Goal: Complete application form

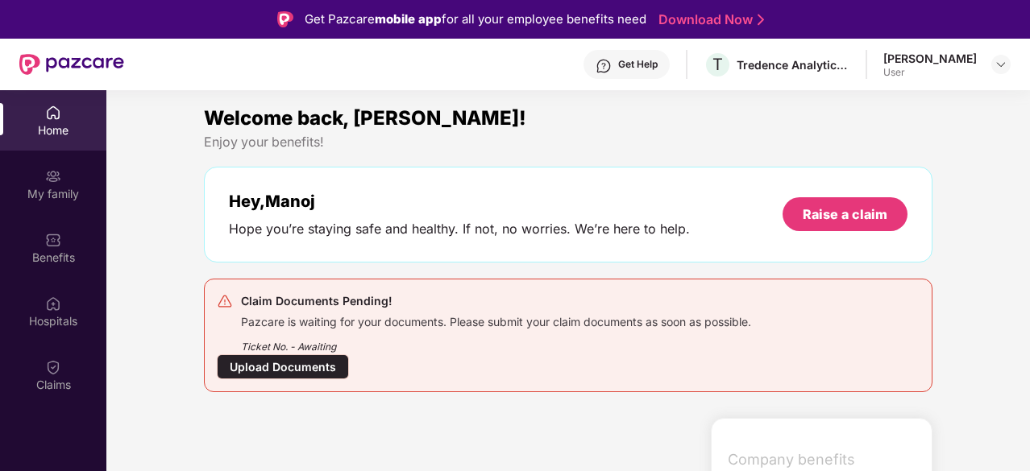
click at [269, 247] on div "Hey, [PERSON_NAME] you’re staying safe and healthy. If not, no worries. We’re h…" at bounding box center [568, 215] width 729 height 96
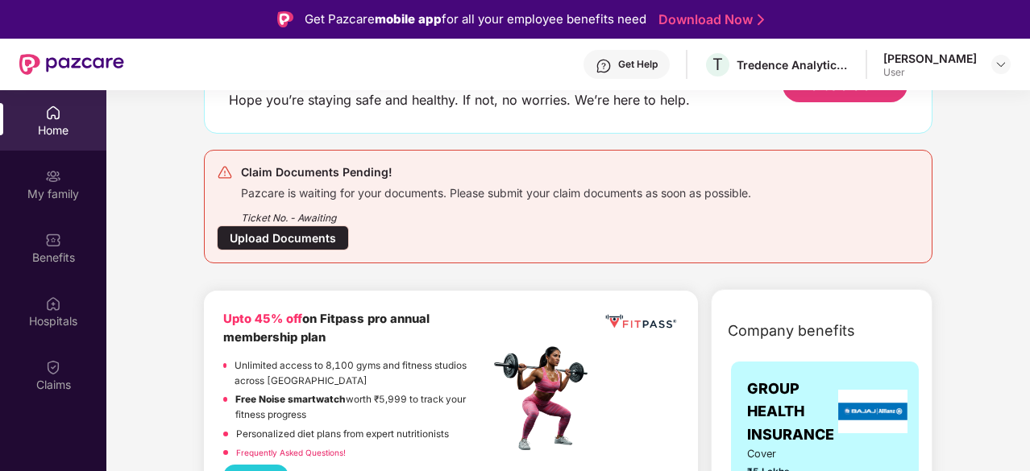
scroll to position [97, 0]
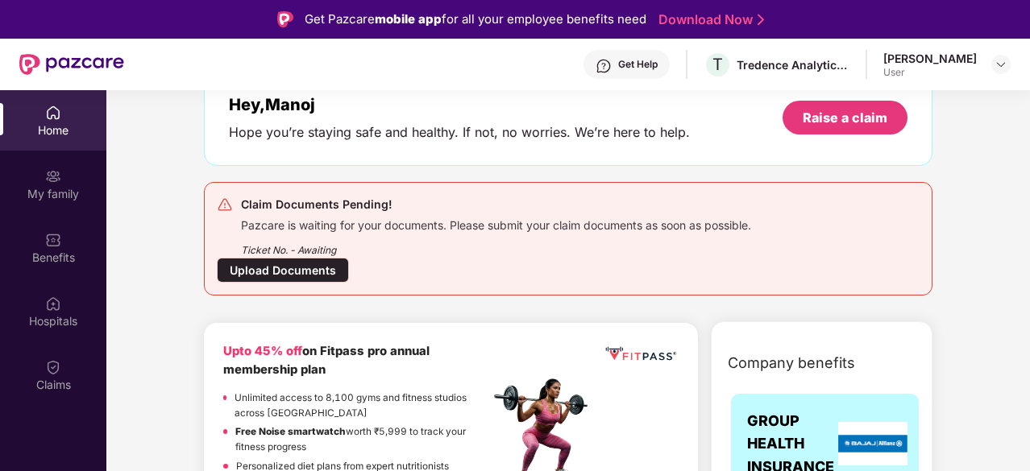
click at [277, 264] on div "Upload Documents" at bounding box center [283, 270] width 132 height 25
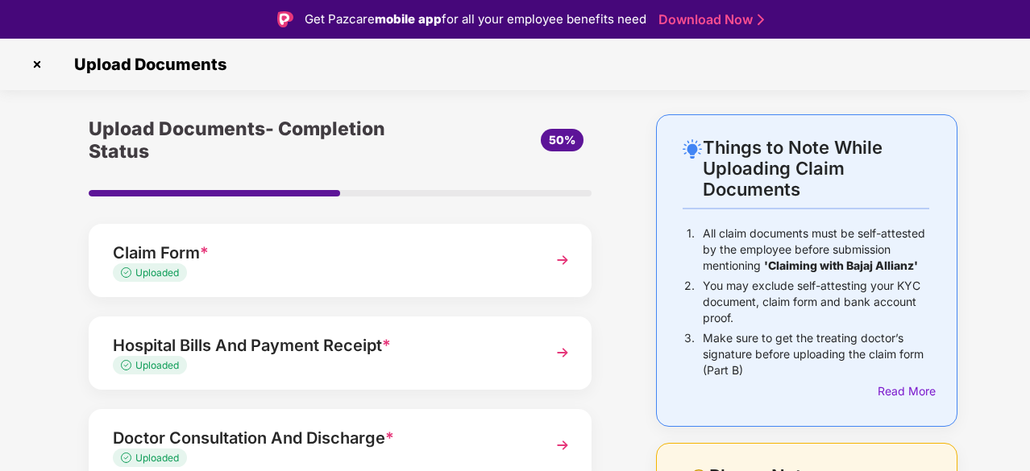
click at [52, 357] on div "Upload Documents- Completion Status 50% Claim Form * Uploaded Hospital Bills An…" at bounding box center [339, 443] width 583 height 659
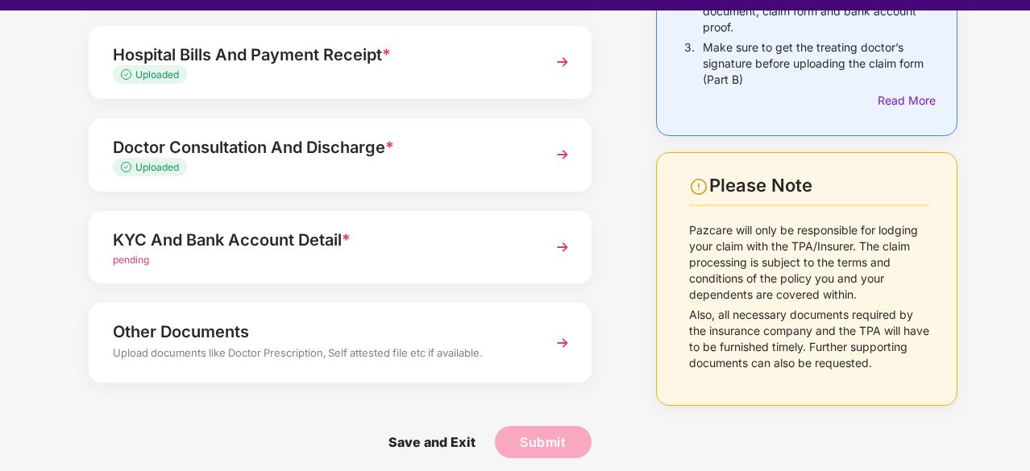
scroll to position [39, 0]
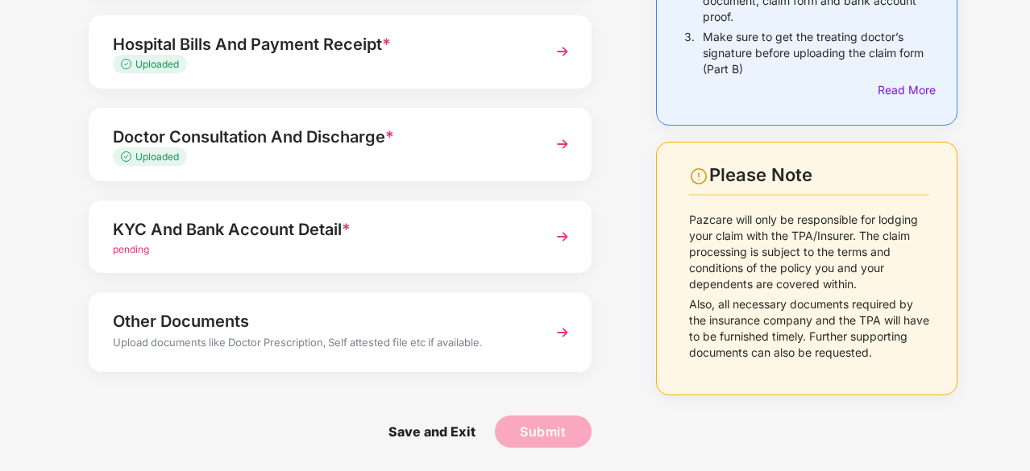
click at [548, 236] on img at bounding box center [562, 236] width 29 height 29
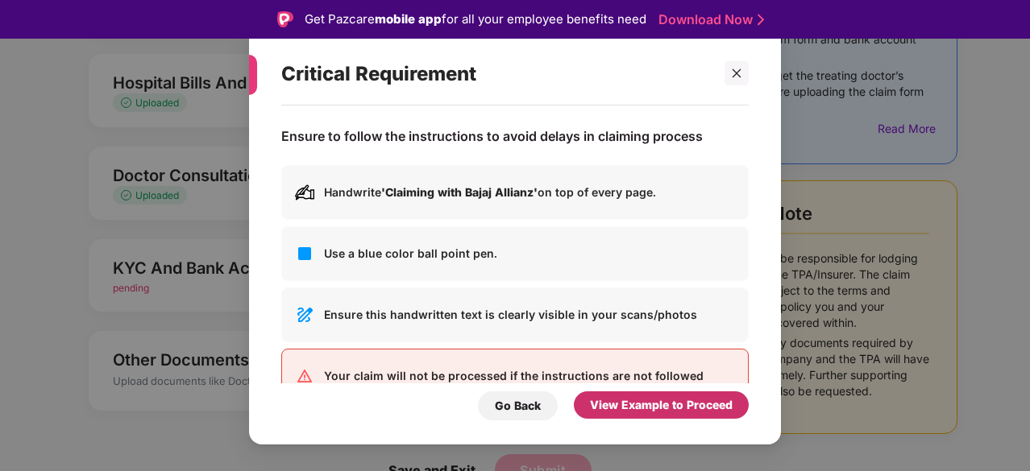
click at [650, 414] on div "View Example to Proceed" at bounding box center [661, 406] width 143 height 18
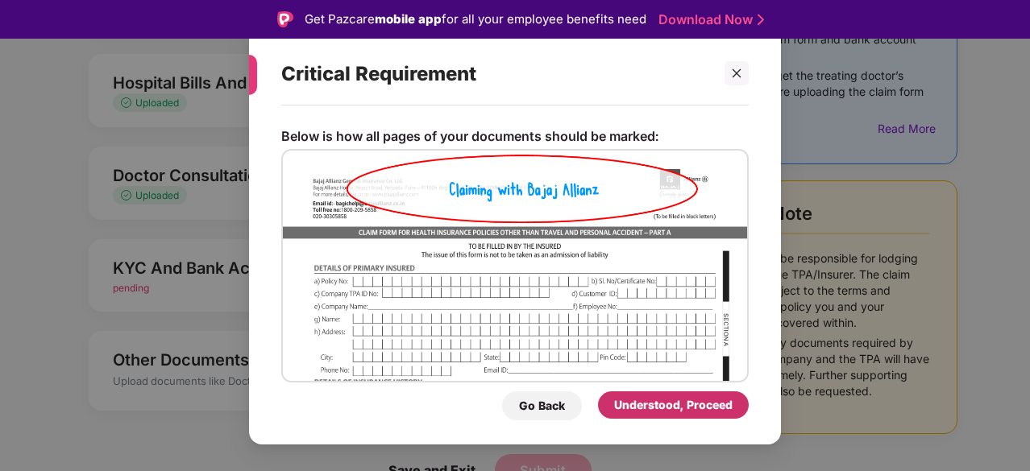
click at [650, 414] on div "Understood, Proceed" at bounding box center [673, 406] width 118 height 18
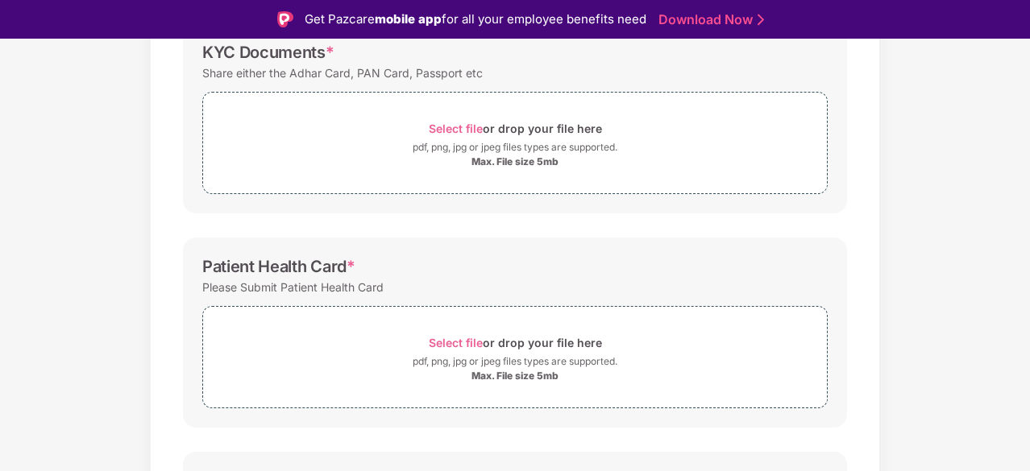
click at [143, 294] on div "Documents List > KYC and Bank Account Detail KYC and Bank Account Detail Passwo…" at bounding box center [515, 296] width 1030 height 888
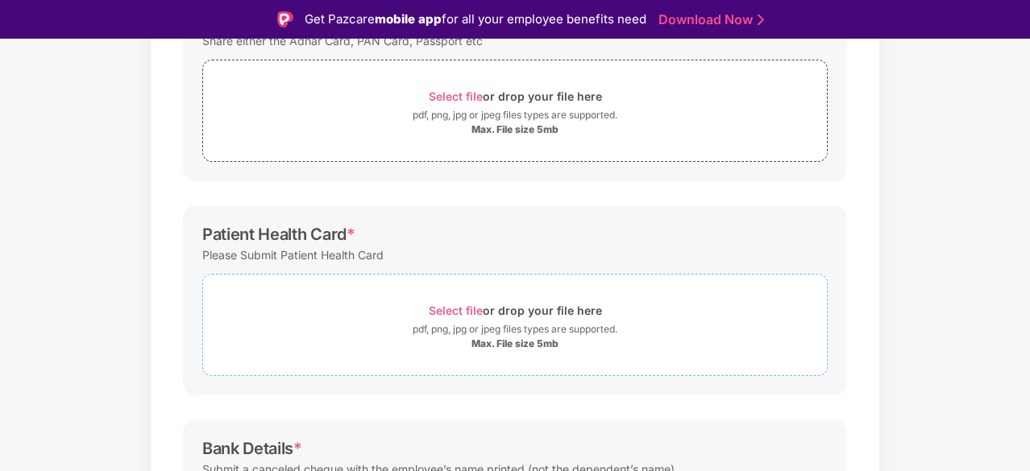
click at [455, 307] on span "Select file" at bounding box center [456, 311] width 54 height 14
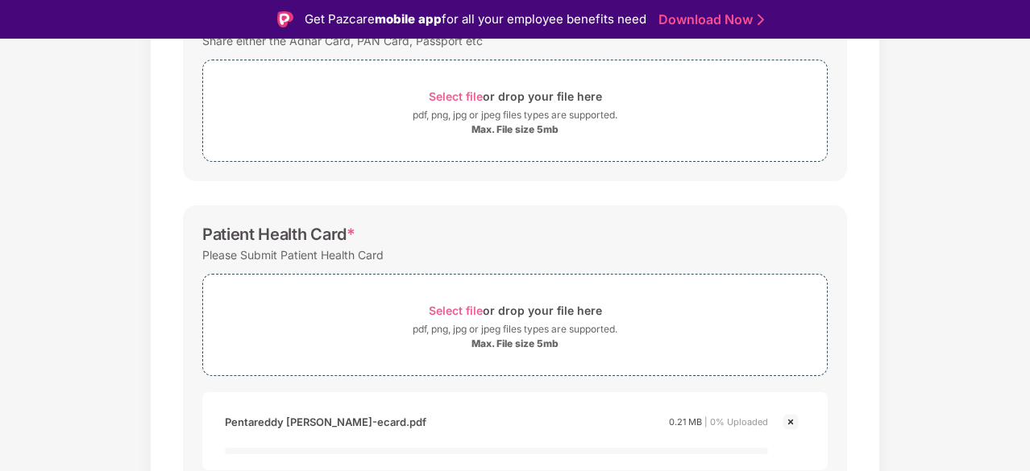
click at [163, 293] on div "Password protected files are not accepted KYC Documents * Share either the Adha…" at bounding box center [515, 347] width 712 height 892
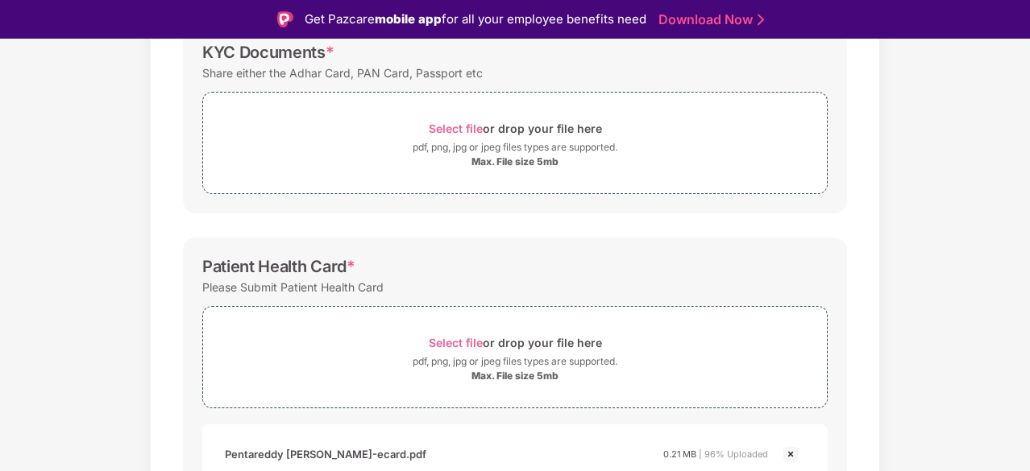
scroll to position [230, 0]
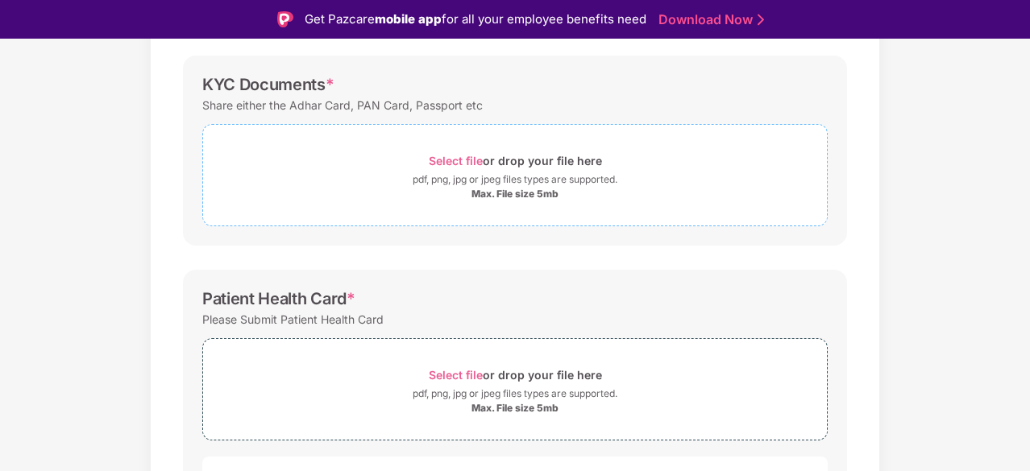
click at [456, 157] on span "Select file" at bounding box center [456, 161] width 54 height 14
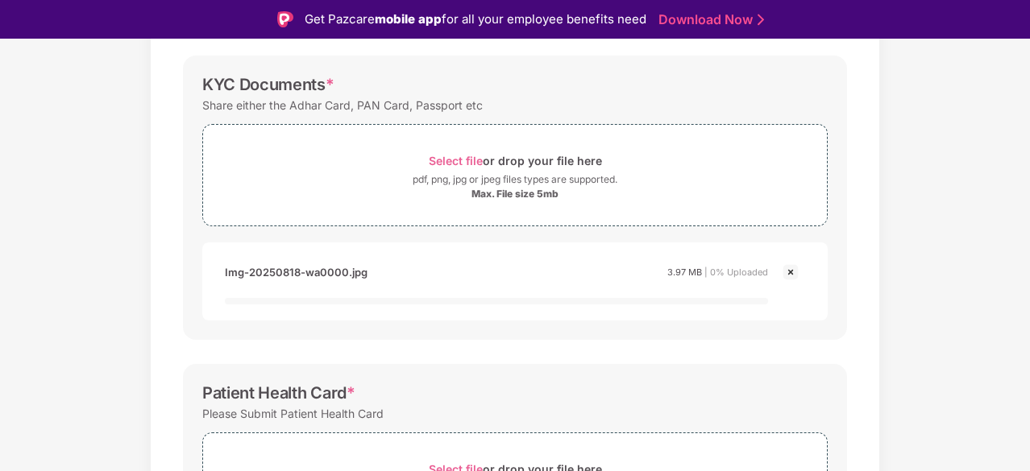
click at [898, 317] on div "Documents List > KYC and Bank Account Detail KYC and Bank Account Detail Passwo…" at bounding box center [515, 413] width 1030 height 1059
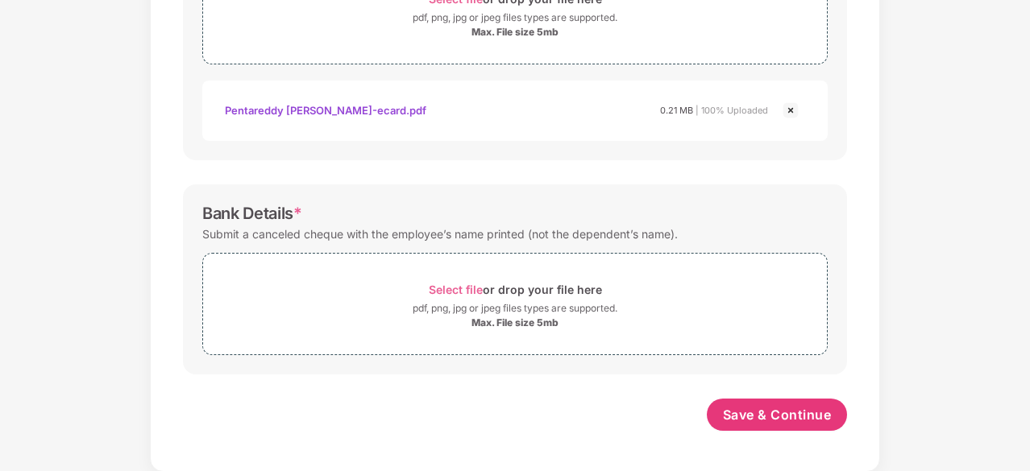
scroll to position [643, 0]
click at [460, 289] on span "Select file" at bounding box center [456, 291] width 54 height 14
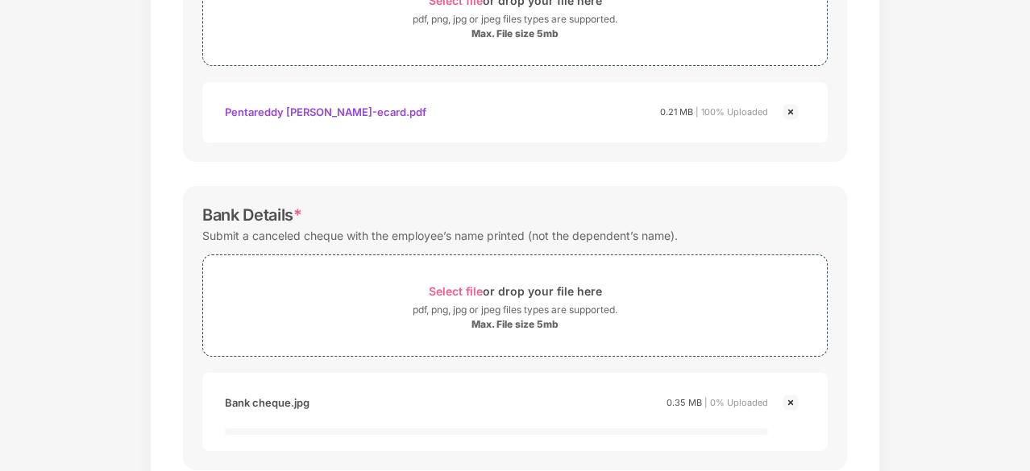
click at [893, 313] on div "Documents List > KYC and Bank Account Detail KYC and Bank Account Detail Passwo…" at bounding box center [515, 1] width 1030 height 1136
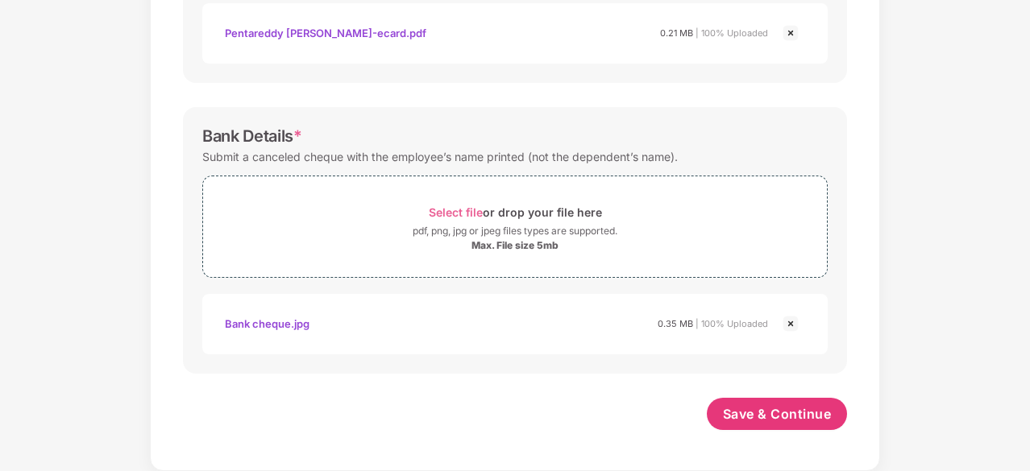
scroll to position [720, 0]
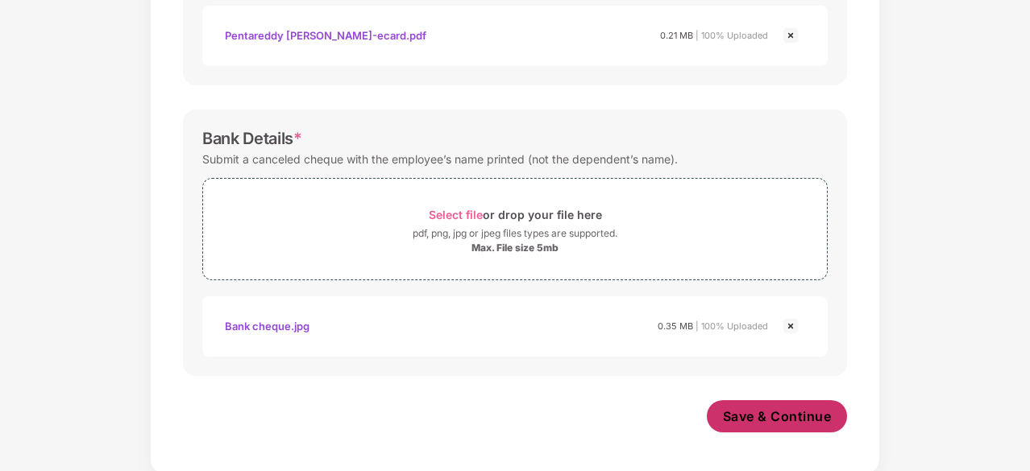
click at [771, 409] on span "Save & Continue" at bounding box center [777, 417] width 109 height 18
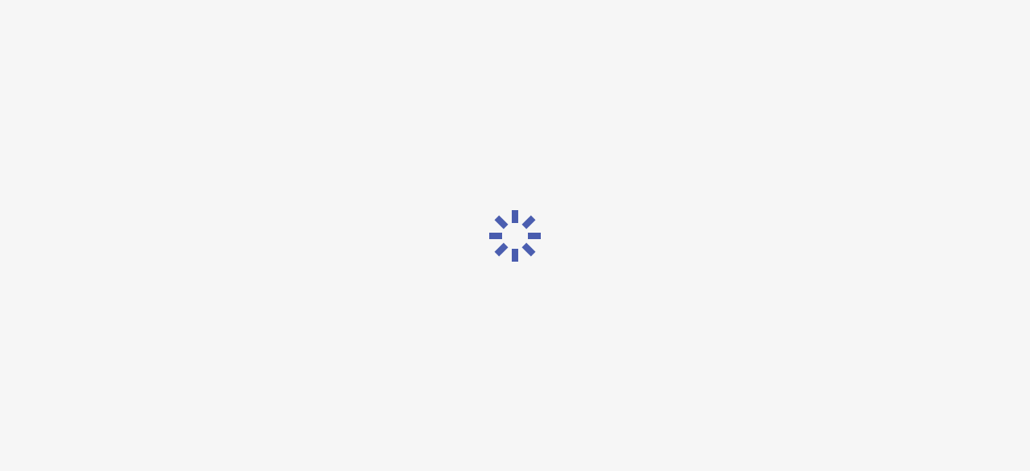
scroll to position [0, 0]
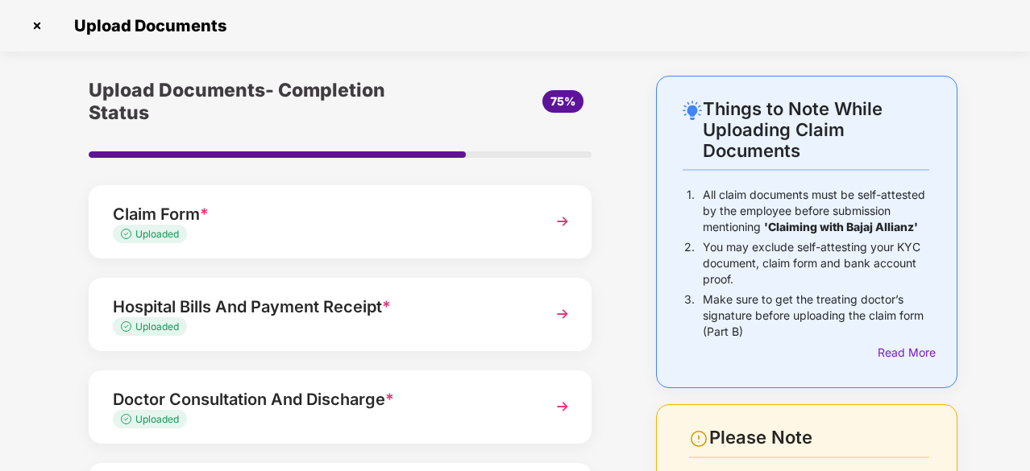
click at [44, 258] on div "Things to Note While Uploading Claim Documents 1. All claim documents must be s…" at bounding box center [515, 405] width 1030 height 659
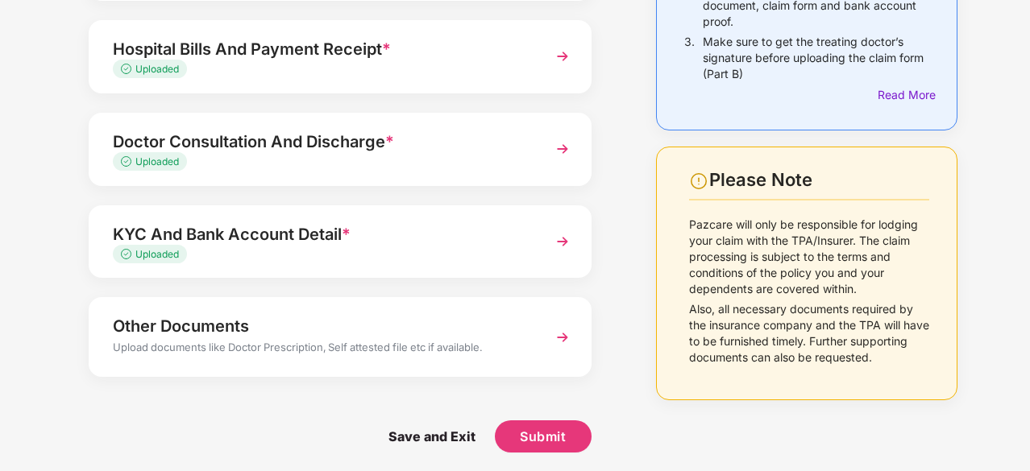
scroll to position [263, 0]
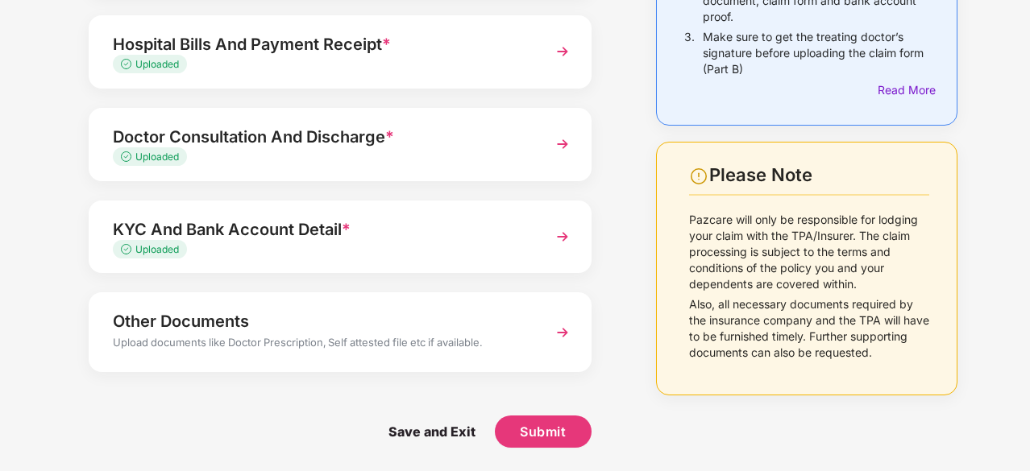
click at [567, 333] on img at bounding box center [562, 332] width 29 height 29
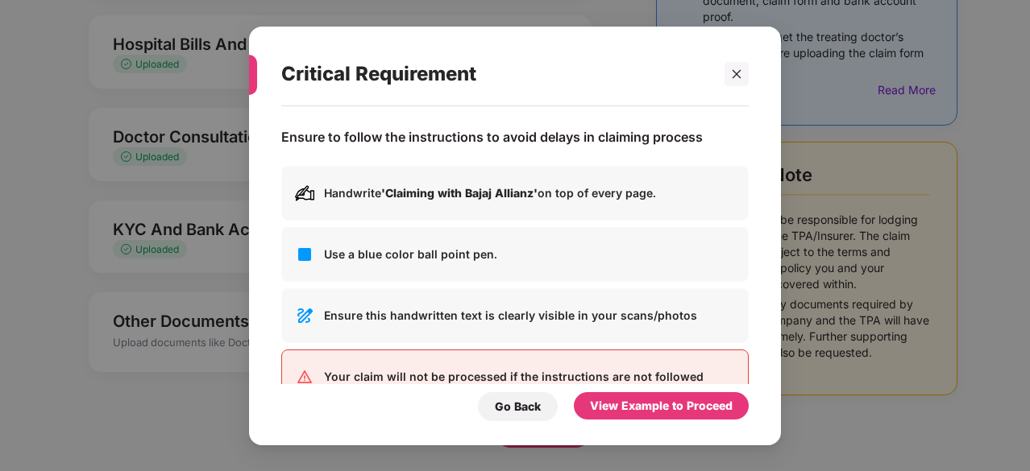
scroll to position [0, 0]
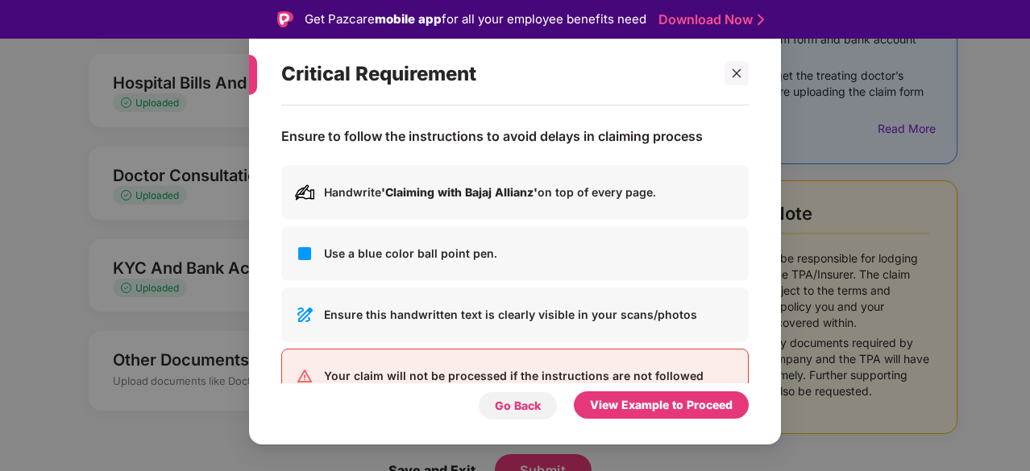
click at [519, 407] on div "Go Back" at bounding box center [518, 406] width 46 height 18
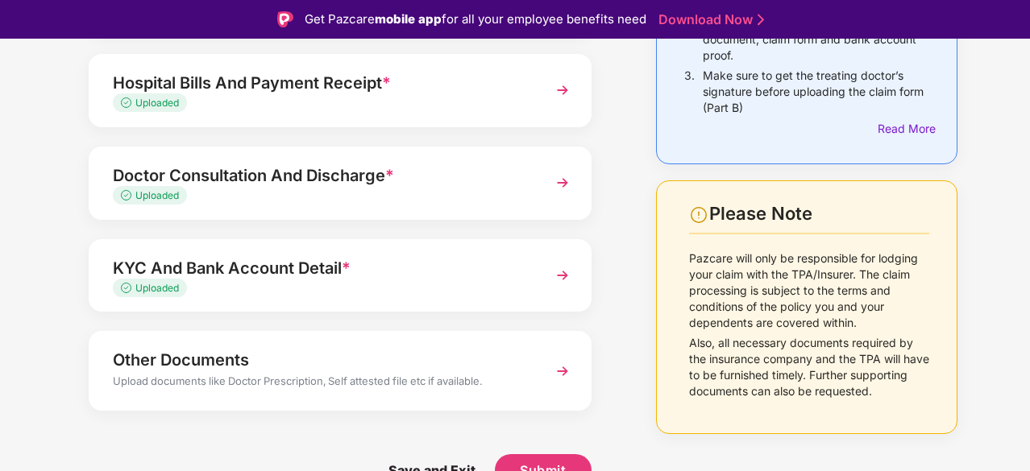
click at [0, 334] on div "Things to Note While Uploading Claim Documents 1. All claim documents must be s…" at bounding box center [515, 181] width 1030 height 659
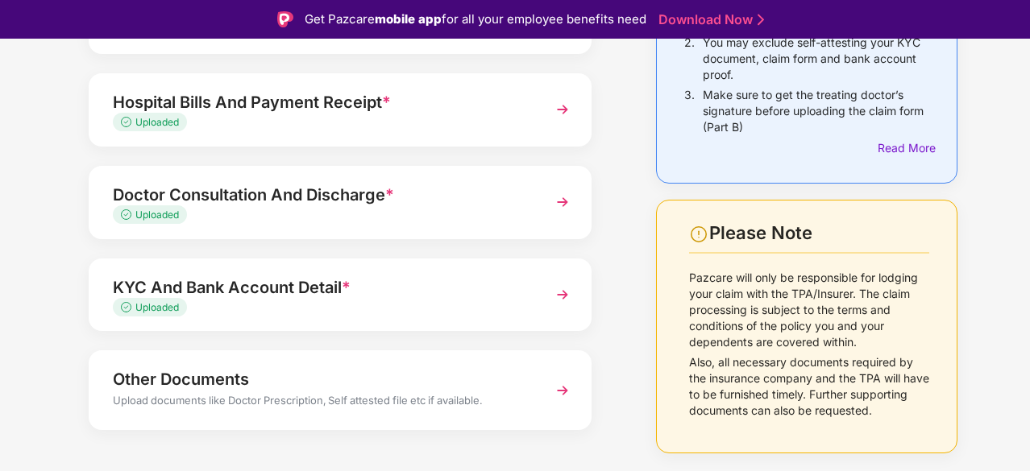
scroll to position [263, 0]
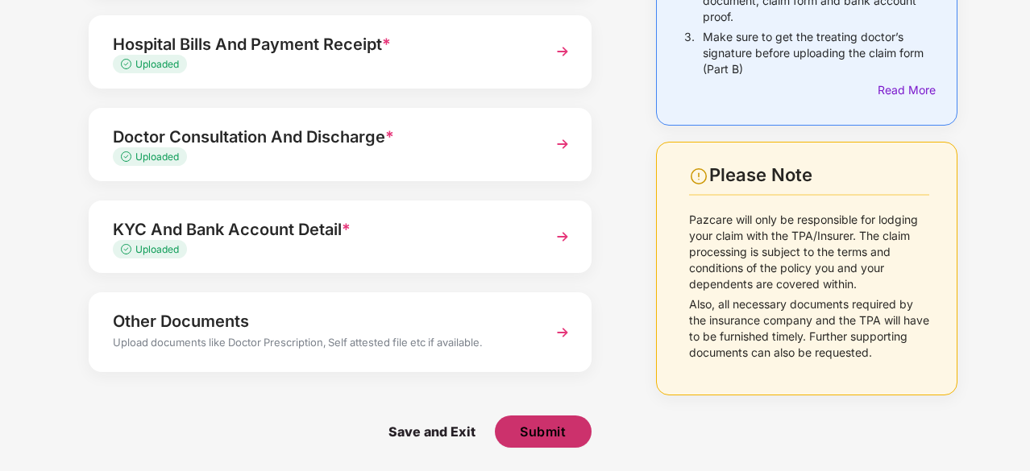
click at [546, 431] on span "Submit" at bounding box center [543, 432] width 46 height 18
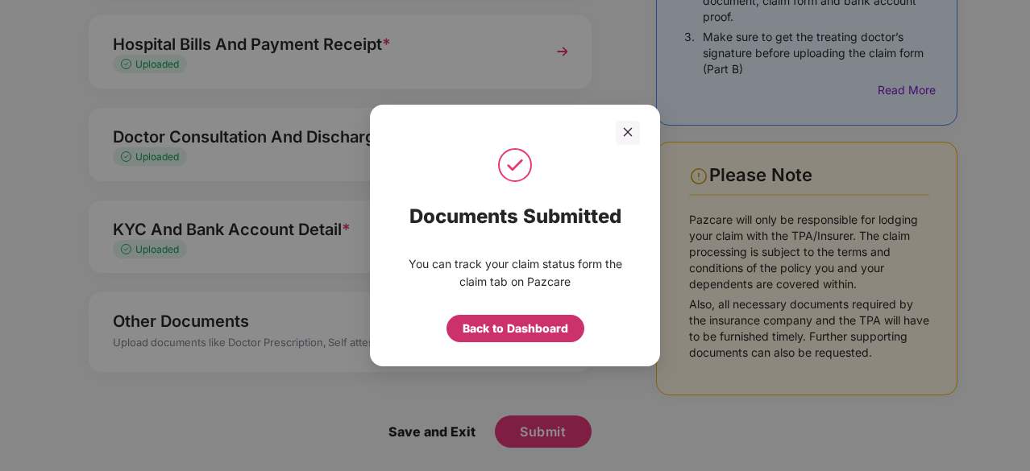
click at [509, 326] on div "Back to Dashboard" at bounding box center [516, 329] width 106 height 18
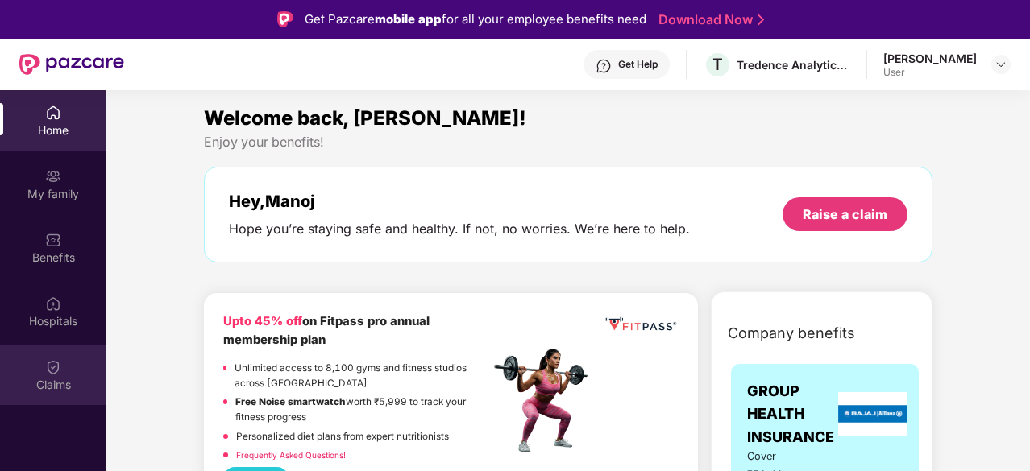
click at [56, 370] on img at bounding box center [53, 367] width 16 height 16
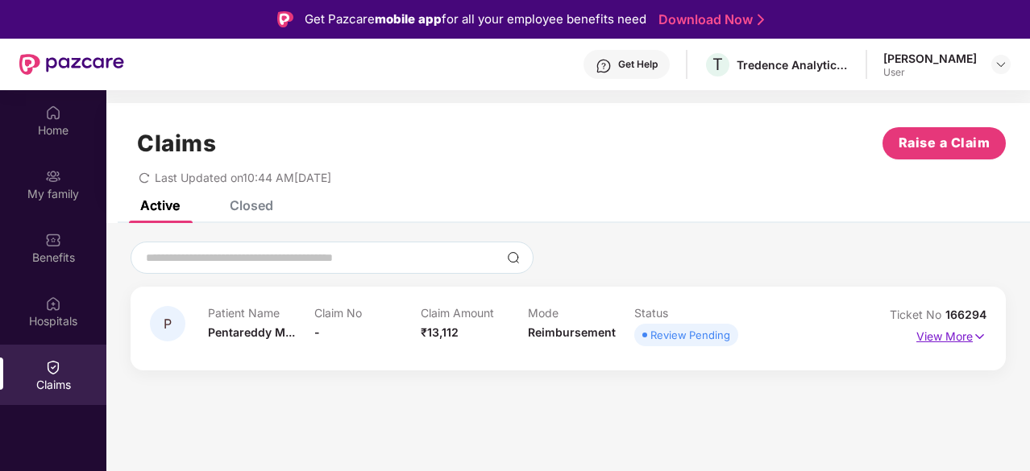
click at [965, 334] on p "View More" at bounding box center [951, 335] width 70 height 22
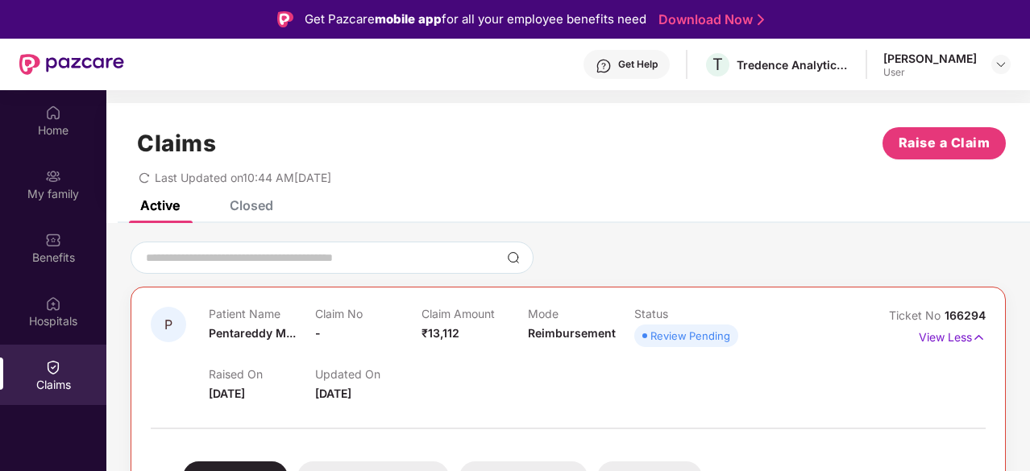
click at [574, 200] on div "Claims Raise a Claim Last Updated on 10:44 AM, 18 Aug 2025" at bounding box center [568, 152] width 924 height 98
click at [548, 167] on div "Last Updated on 10:44 AM, 18 Aug 2025" at bounding box center [568, 172] width 875 height 25
